Goal: Navigation & Orientation: Understand site structure

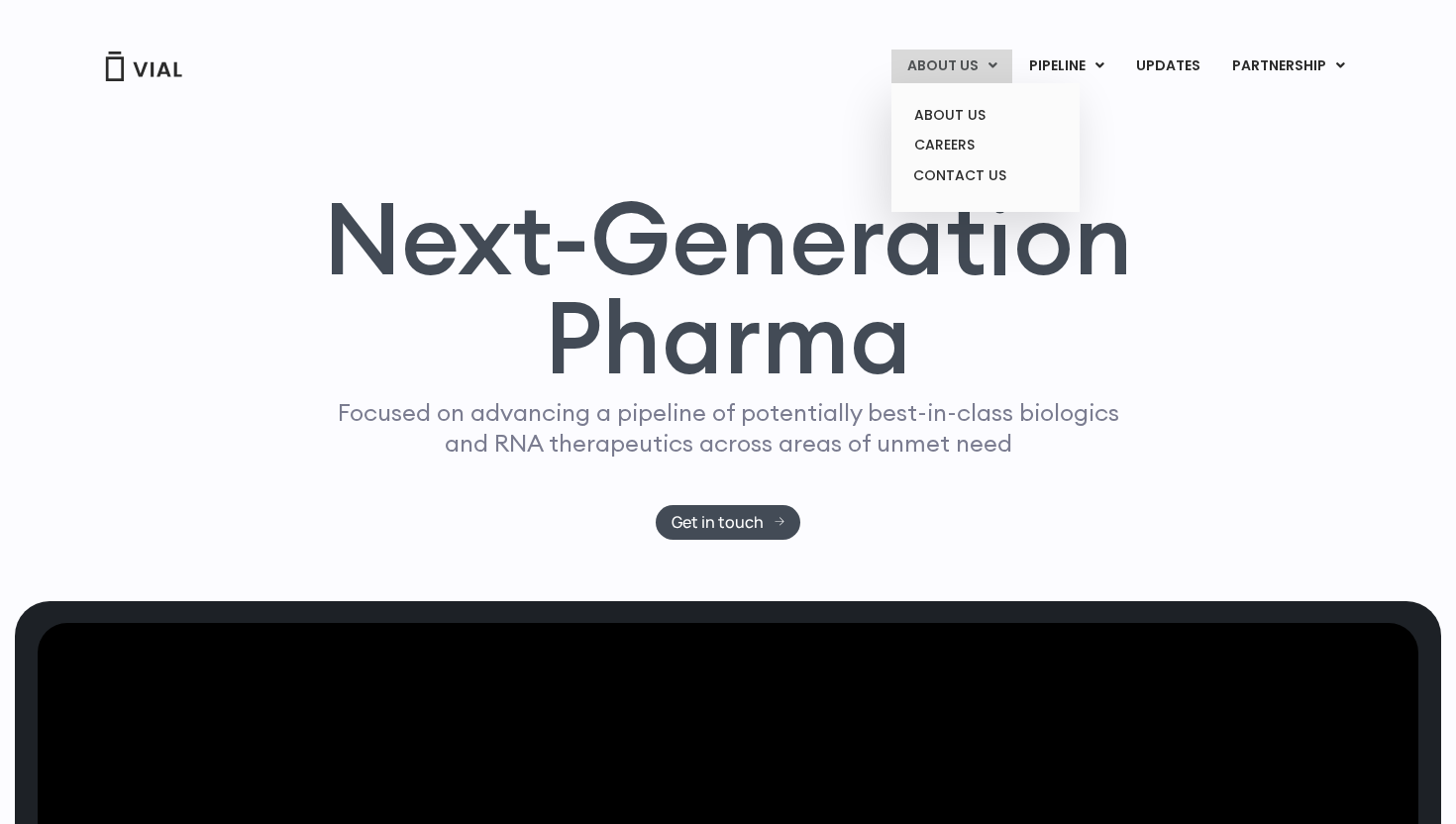
click at [971, 68] on link "ABOUT US" at bounding box center [952, 67] width 121 height 34
click at [961, 108] on link "ABOUT US" at bounding box center [986, 115] width 174 height 31
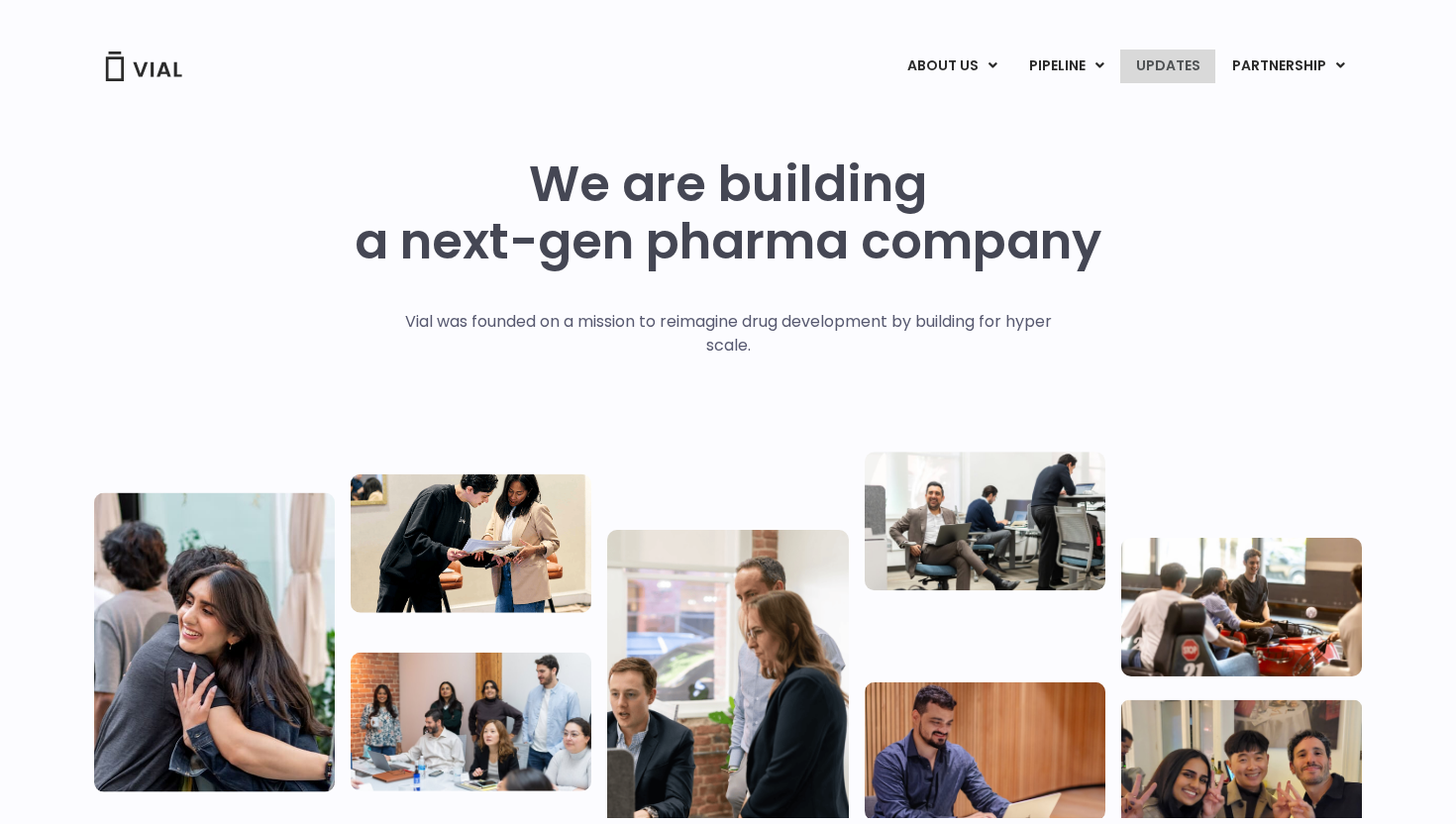
click at [1186, 72] on link "UPDATES" at bounding box center [1167, 67] width 95 height 34
